Goal: Go to known website: Access a specific website the user already knows

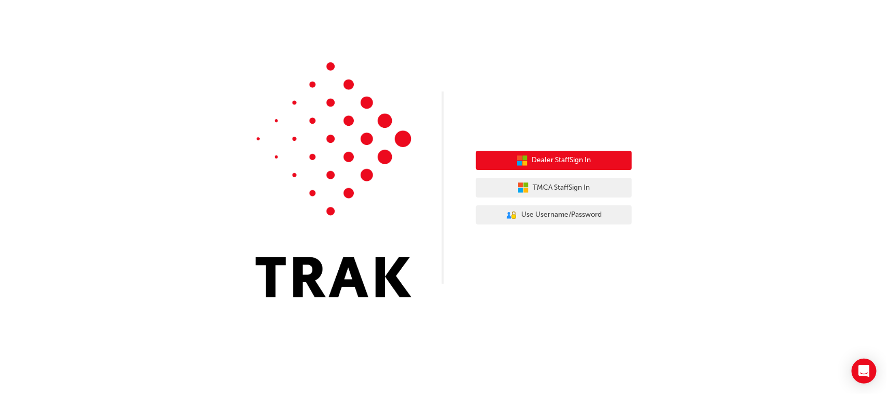
click at [562, 156] on span "Dealer Staff Sign In" at bounding box center [561, 160] width 59 height 12
